Goal: Transaction & Acquisition: Purchase product/service

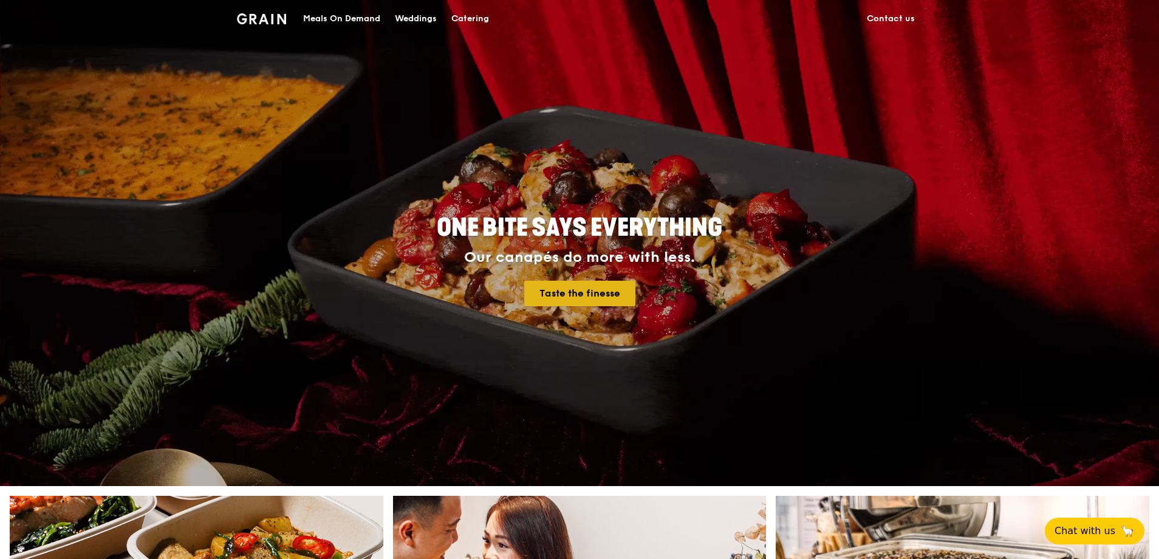
click at [590, 294] on link "Taste the finesse" at bounding box center [579, 294] width 111 height 26
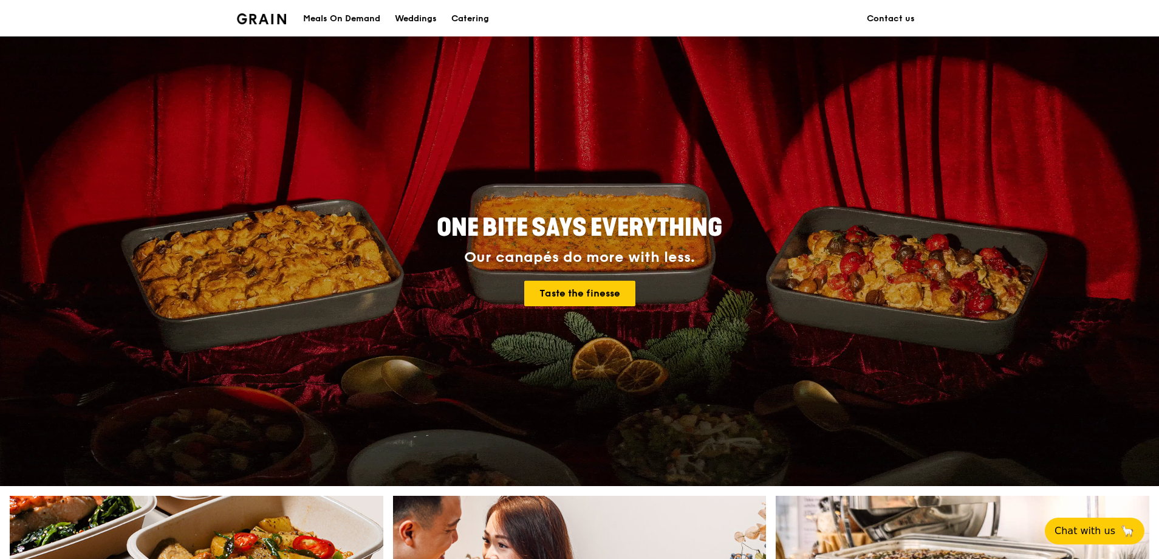
scroll to position [221, 0]
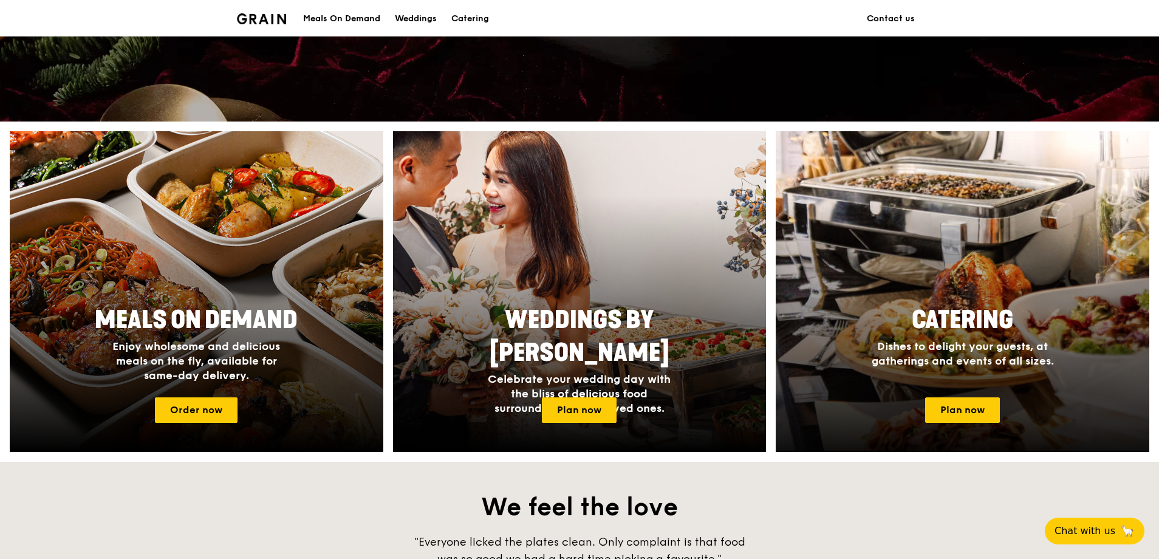
scroll to position [607, 0]
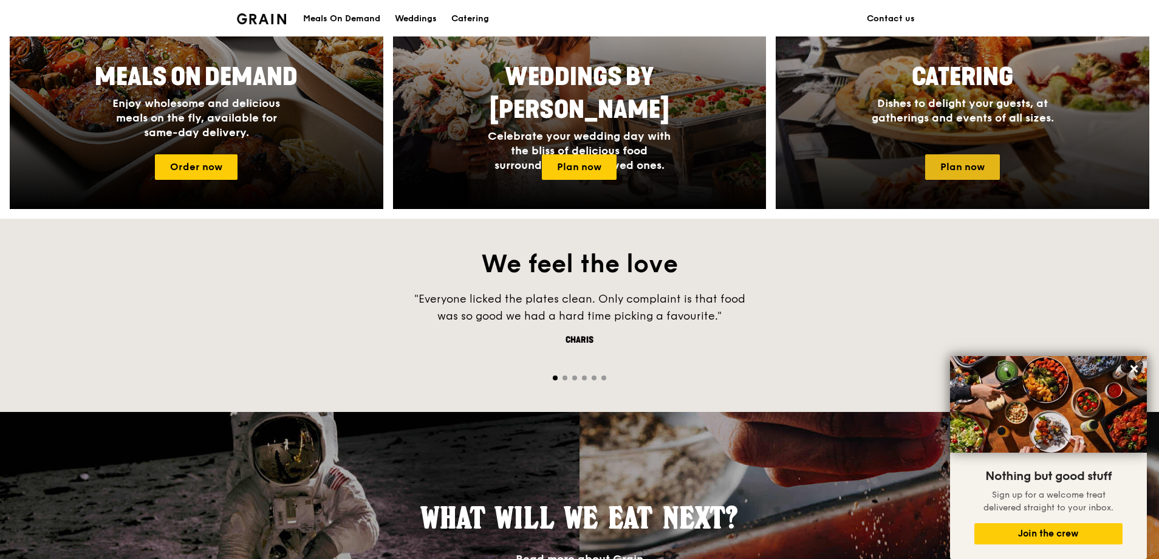
click at [963, 166] on link "Plan now" at bounding box center [962, 167] width 75 height 26
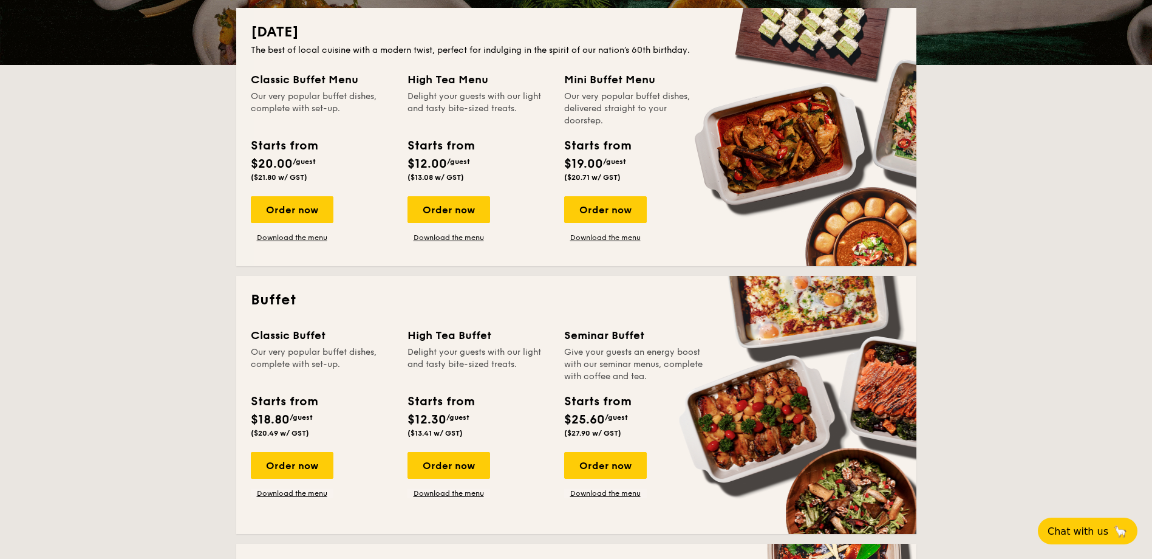
scroll to position [304, 0]
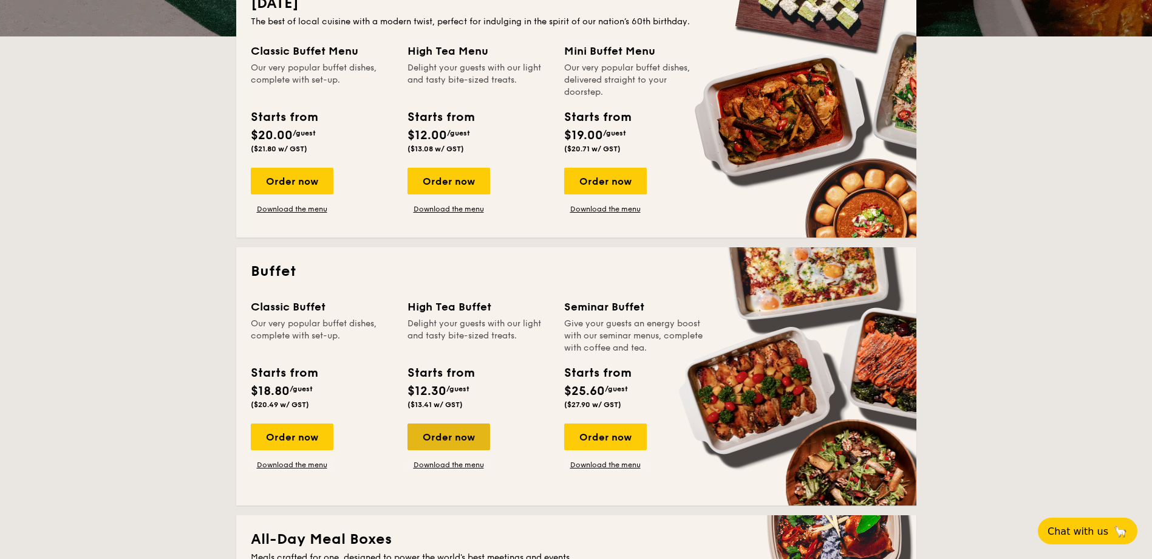
click at [464, 429] on div "Order now" at bounding box center [448, 436] width 83 height 27
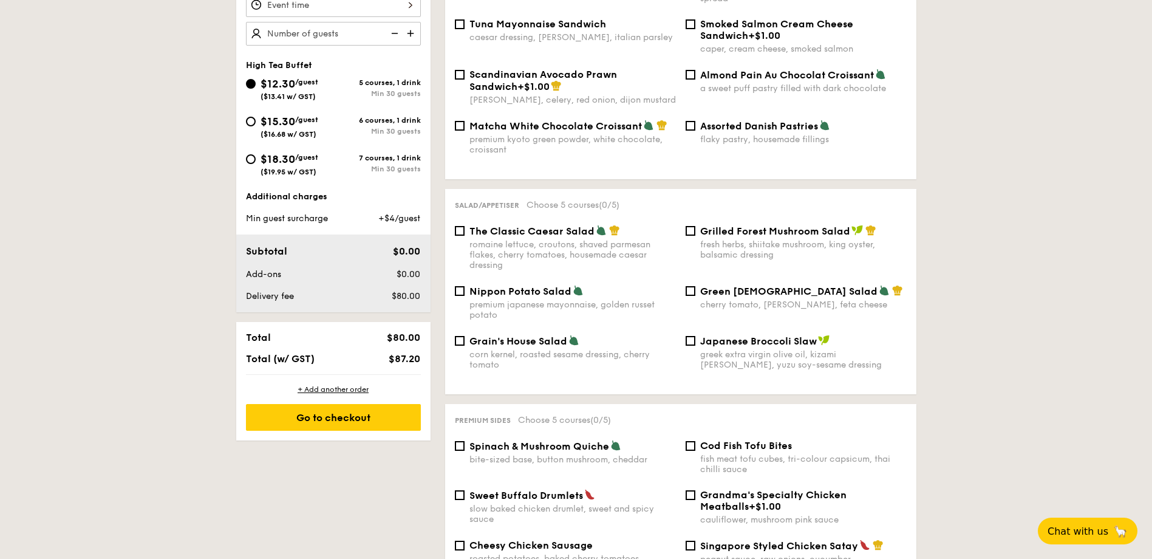
scroll to position [135, 0]
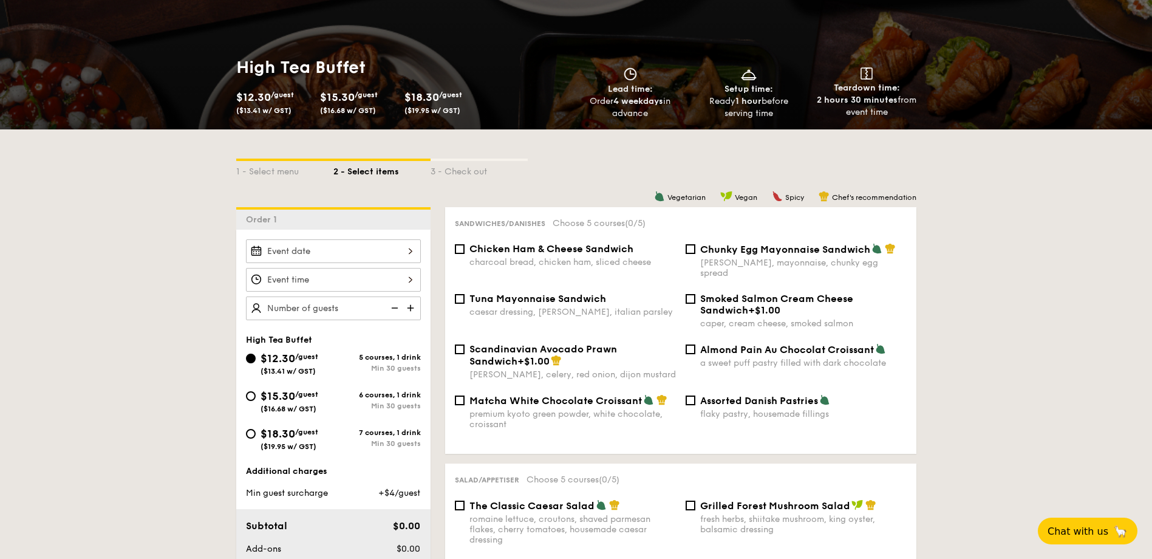
click at [394, 254] on input "$12.30 /guest ($13.41 w/ GST)" at bounding box center [333, 251] width 175 height 24
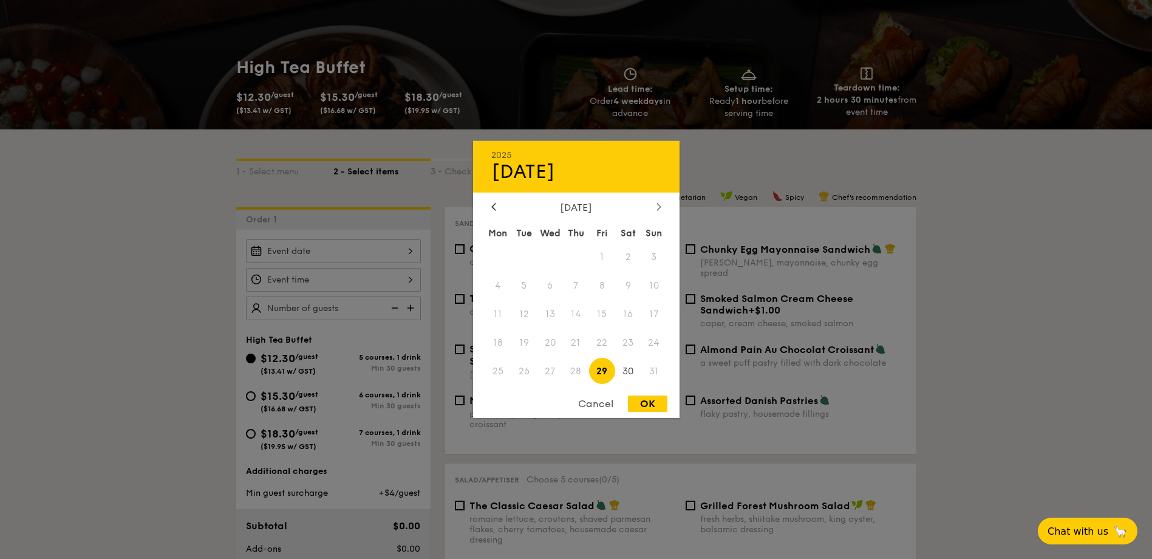
click at [656, 206] on icon at bounding box center [658, 206] width 5 height 8
click at [571, 254] on span "4" at bounding box center [576, 257] width 26 height 26
click at [971, 236] on div at bounding box center [576, 279] width 1152 height 559
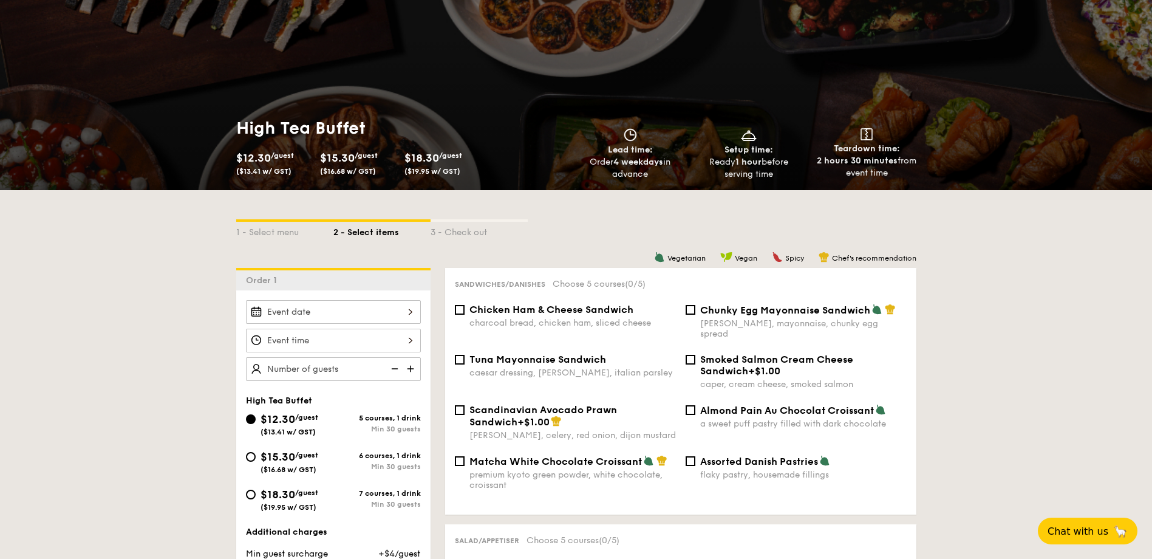
scroll to position [304, 0]
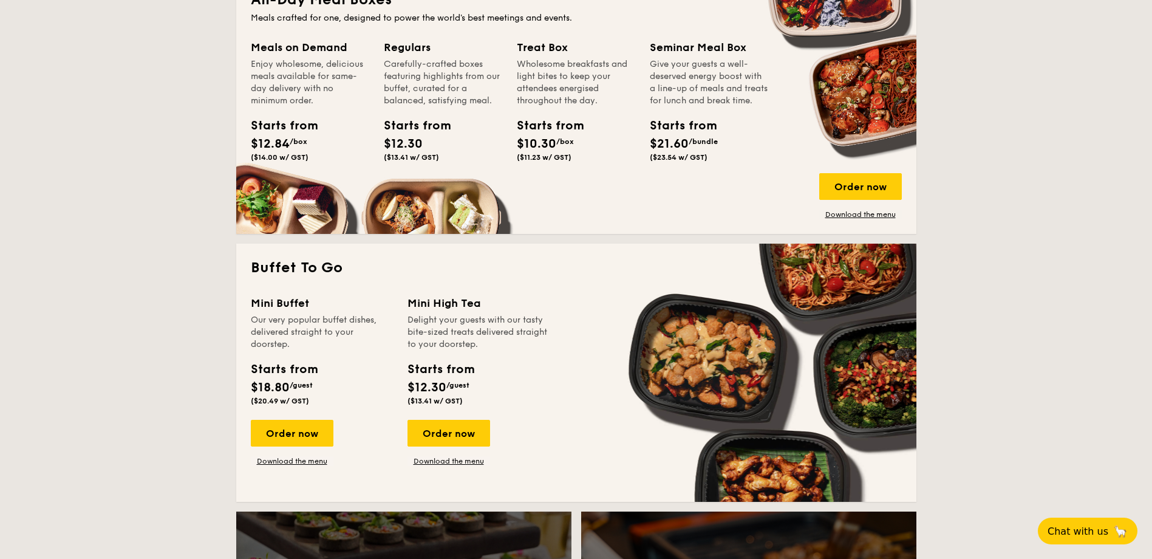
scroll to position [850, 0]
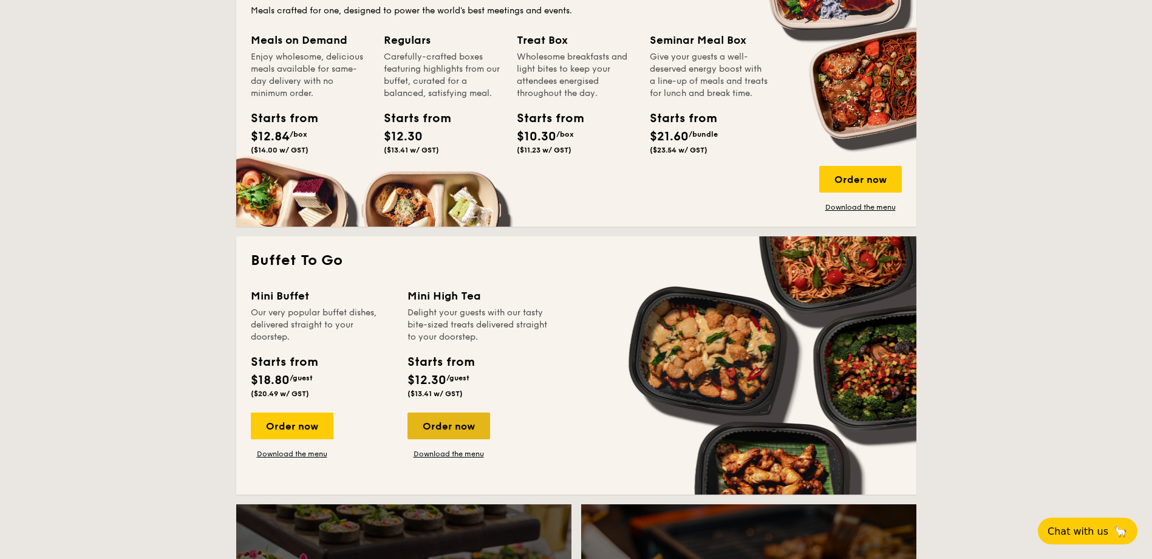
click at [465, 426] on div "Order now" at bounding box center [448, 425] width 83 height 27
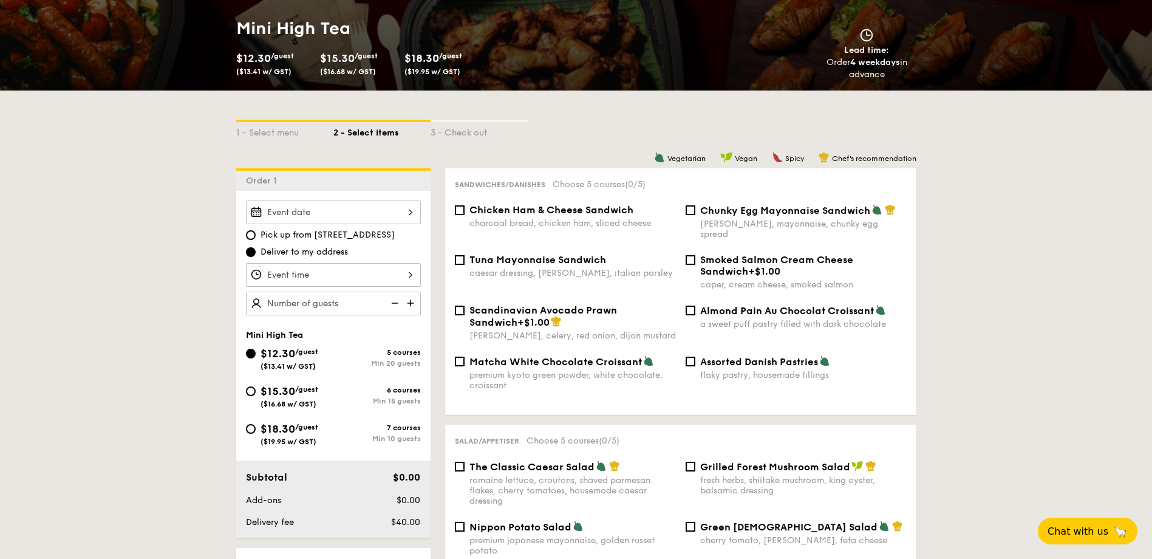
scroll to position [182, 0]
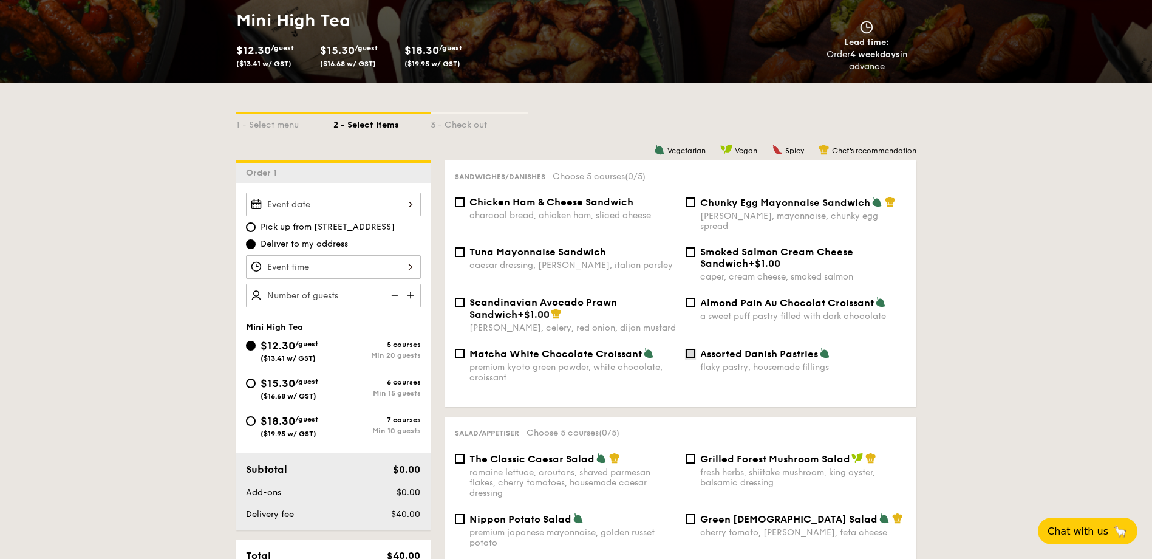
click at [689, 349] on input "Assorted Danish Pastries flaky pastry, housemade fillings" at bounding box center [691, 354] width 10 height 10
checkbox input "true"
click at [463, 203] on input "Chicken Ham & Cheese Sandwich charcoal bread, chicken ham, sliced cheese" at bounding box center [460, 202] width 10 height 10
click at [463, 201] on input "Chicken Ham & Cheese Sandwich charcoal bread, chicken ham, sliced cheese" at bounding box center [460, 202] width 10 height 10
checkbox input "false"
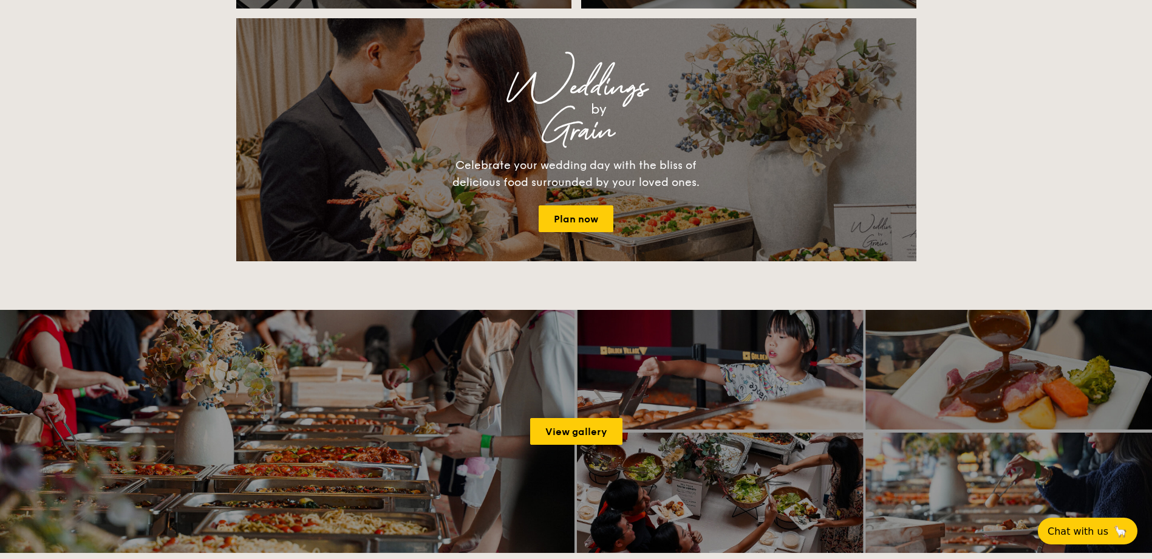
scroll to position [1446, 0]
